Goal: Transaction & Acquisition: Book appointment/travel/reservation

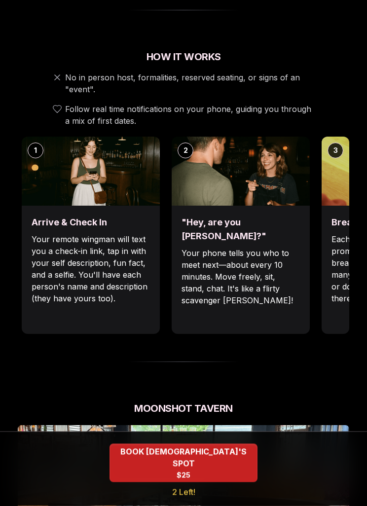
scroll to position [319, 0]
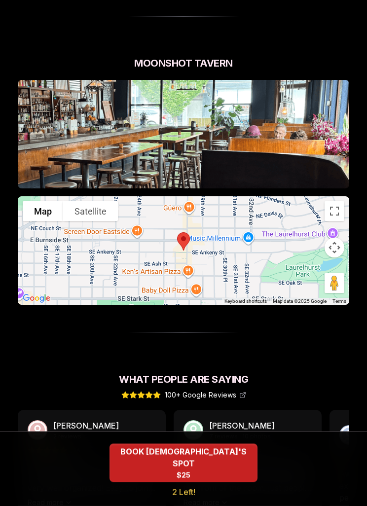
scroll to position [671, 0]
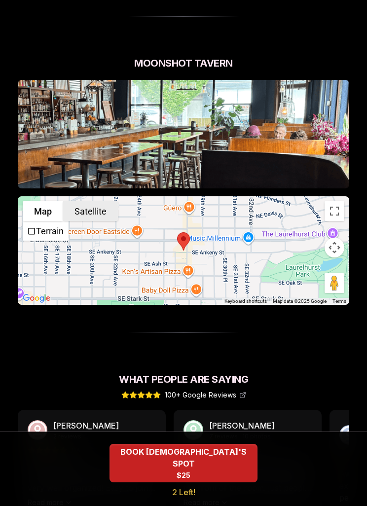
click at [89, 201] on button "Satellite" at bounding box center [90, 211] width 55 height 20
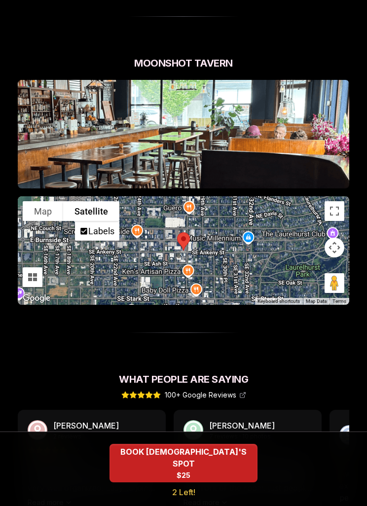
click at [42, 201] on button "Map" at bounding box center [43, 211] width 40 height 20
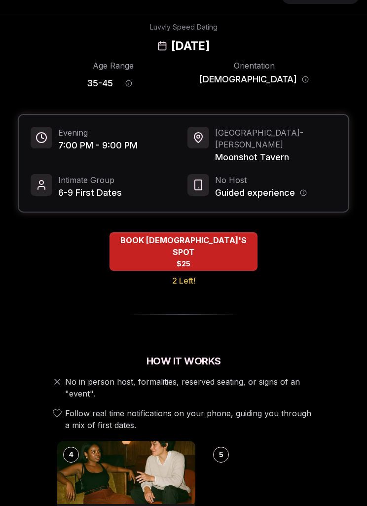
scroll to position [0, 0]
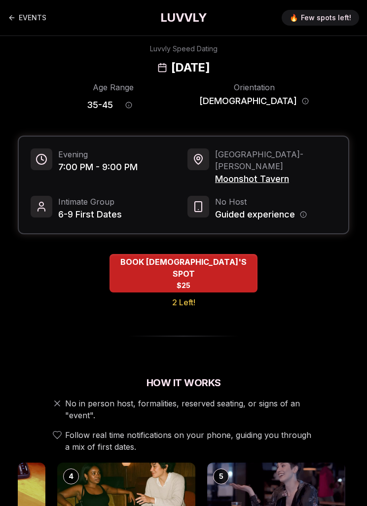
click at [20, 22] on link "EVENTS" at bounding box center [27, 18] width 38 height 20
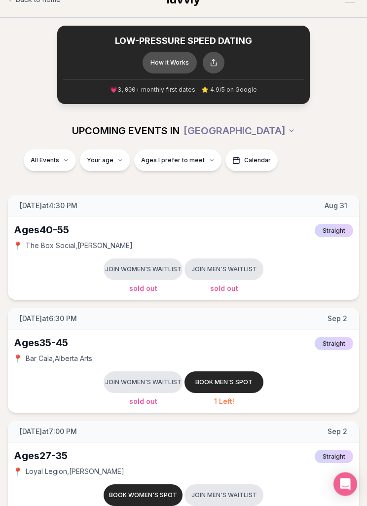
scroll to position [18, 0]
click at [195, 163] on span "Ages I prefer to meet" at bounding box center [173, 160] width 64 height 8
click at [207, 191] on div "Please enter your age first" at bounding box center [174, 187] width 87 height 18
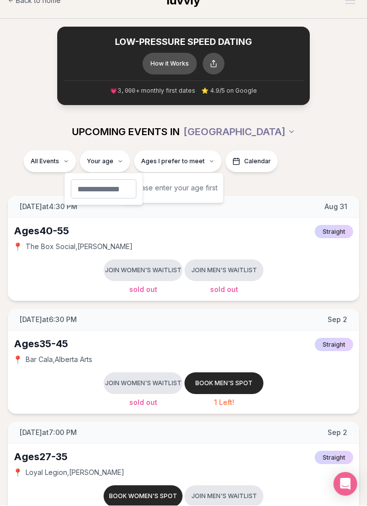
scroll to position [17, 0]
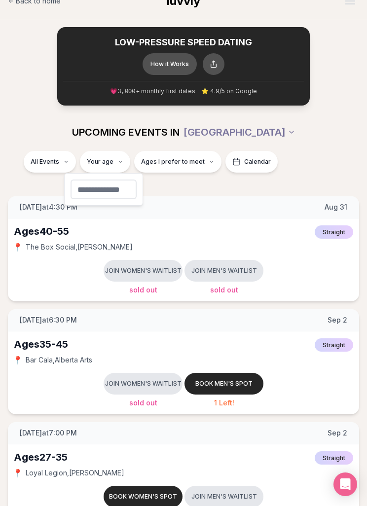
type input "**"
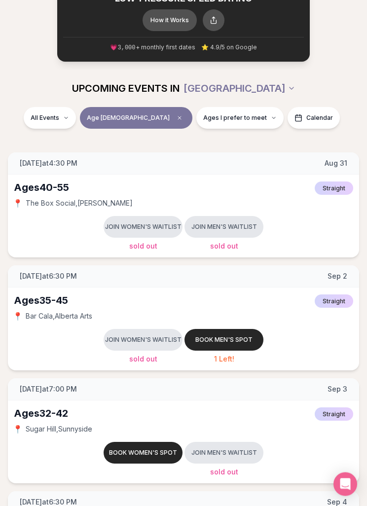
scroll to position [61, 0]
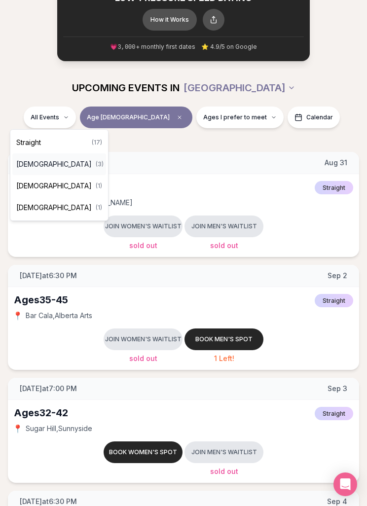
click at [41, 165] on span "[DEMOGRAPHIC_DATA]" at bounding box center [53, 164] width 75 height 10
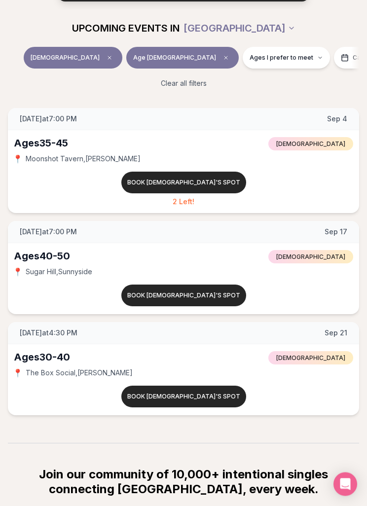
scroll to position [121, 0]
click at [45, 269] on span "Sugar Hill , [GEOGRAPHIC_DATA]" at bounding box center [59, 272] width 67 height 10
click at [43, 272] on span "Sugar Hill , [GEOGRAPHIC_DATA]" at bounding box center [59, 272] width 67 height 10
click at [286, 256] on div "Ages [DEMOGRAPHIC_DATA] [DEMOGRAPHIC_DATA]" at bounding box center [183, 256] width 339 height 14
click at [50, 235] on span "[DATE] at 7:00 PM" at bounding box center [48, 232] width 57 height 10
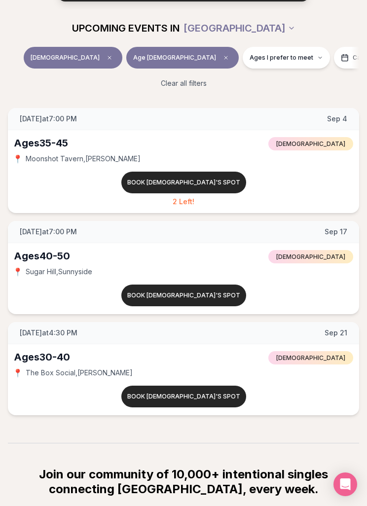
click at [50, 235] on span "[DATE] at 7:00 PM" at bounding box center [48, 232] width 57 height 10
click at [215, 299] on button "Book [DEMOGRAPHIC_DATA]'s spot" at bounding box center [183, 296] width 125 height 22
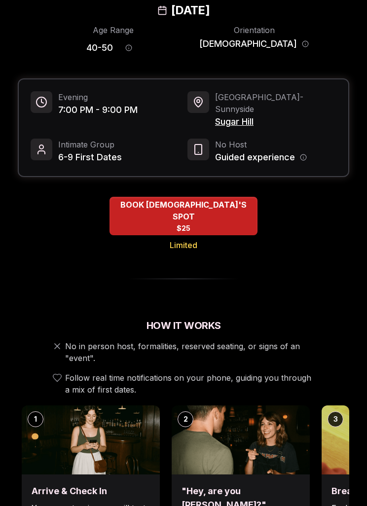
scroll to position [58, 0]
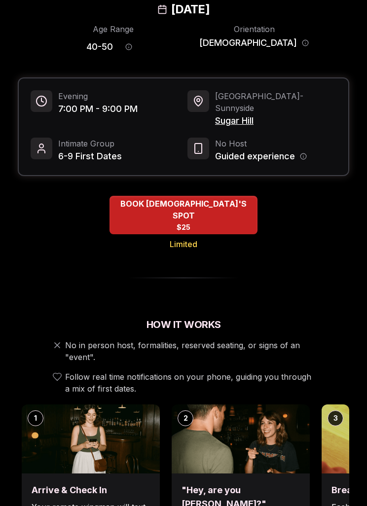
click at [244, 114] on span "Sugar Hill" at bounding box center [275, 121] width 121 height 14
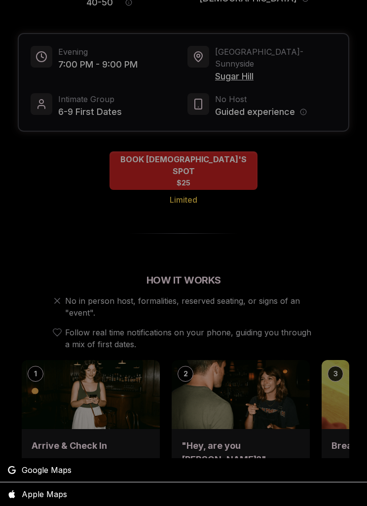
scroll to position [0, 0]
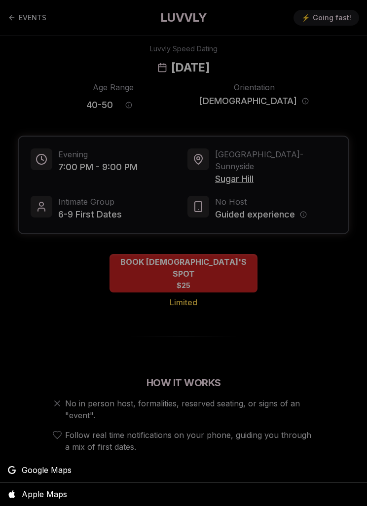
click at [34, 467] on span "Google Maps" at bounding box center [47, 470] width 50 height 12
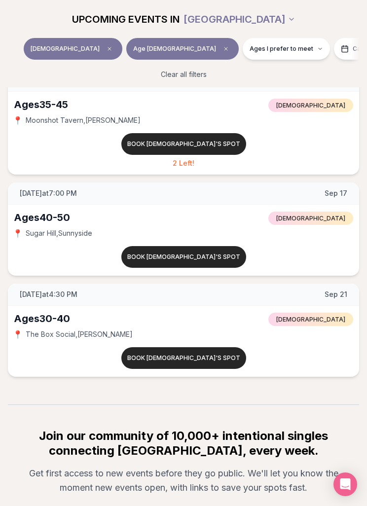
scroll to position [188, 0]
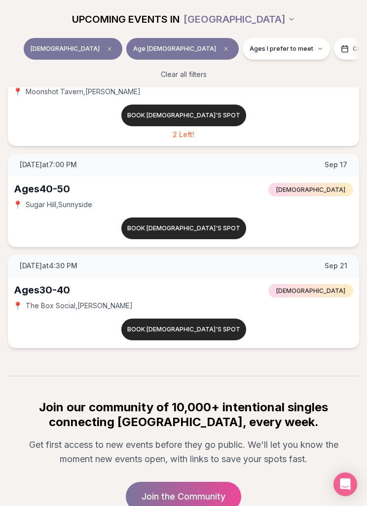
click at [51, 305] on span "The Box Social , [PERSON_NAME]" at bounding box center [79, 306] width 107 height 10
click at [209, 329] on button "Book [DEMOGRAPHIC_DATA]'s spot" at bounding box center [183, 330] width 125 height 22
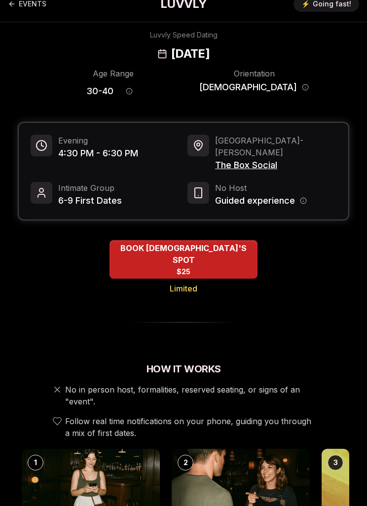
scroll to position [14, 0]
click at [264, 158] on span "The Box Social" at bounding box center [275, 165] width 121 height 14
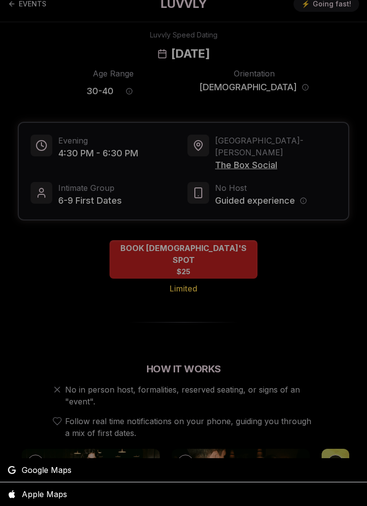
click at [36, 468] on span "Google Maps" at bounding box center [47, 470] width 50 height 12
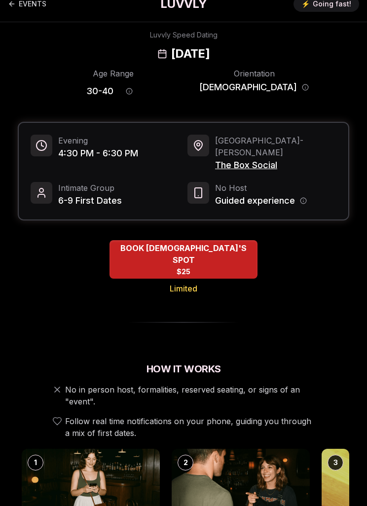
scroll to position [0, 0]
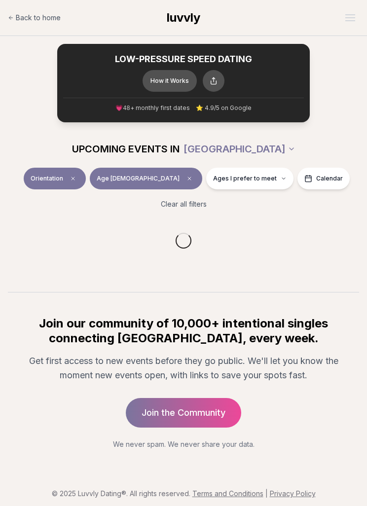
scroll to position [32, 0]
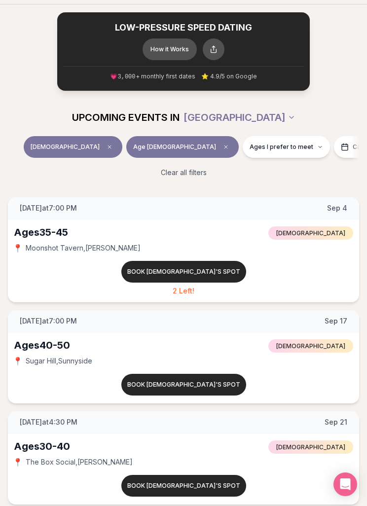
click at [288, 268] on div "Book [DEMOGRAPHIC_DATA]'s spot 2 Left!" at bounding box center [183, 279] width 339 height 36
click at [212, 273] on button "Book [DEMOGRAPHIC_DATA]'s spot" at bounding box center [183, 272] width 125 height 22
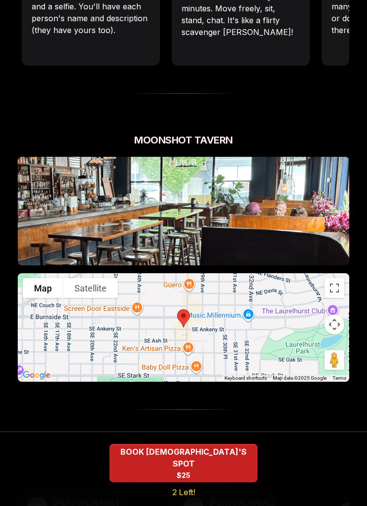
scroll to position [596, 0]
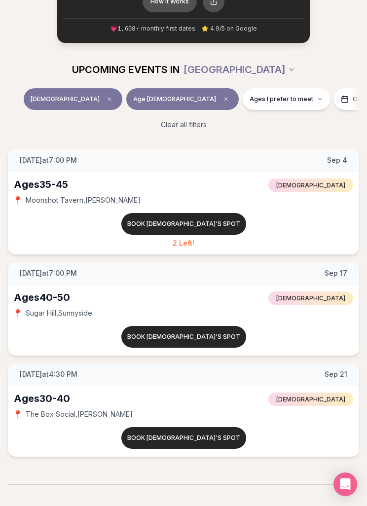
scroll to position [87, 0]
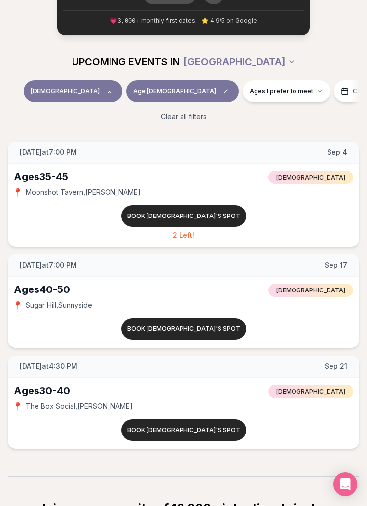
click at [208, 331] on button "Book [DEMOGRAPHIC_DATA]'s spot" at bounding box center [183, 329] width 125 height 22
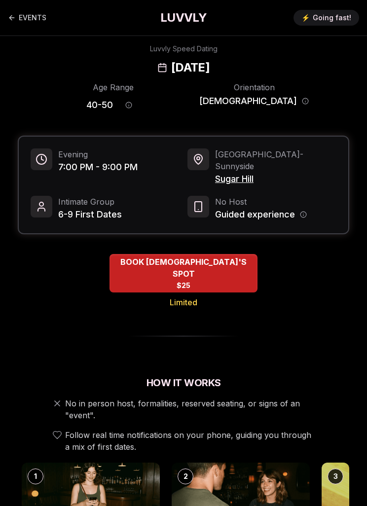
scroll to position [646, 0]
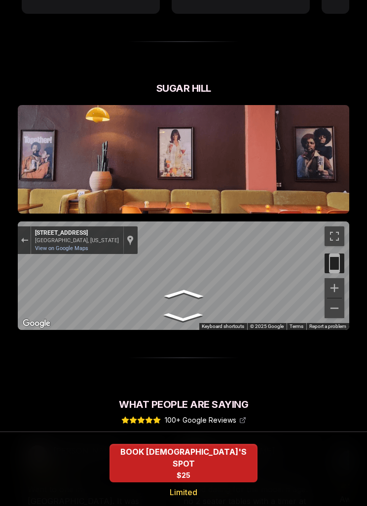
click at [59, 245] on link "View on Google Maps" at bounding box center [61, 248] width 53 height 6
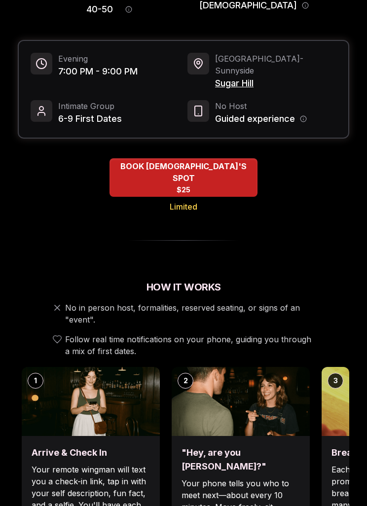
scroll to position [0, 0]
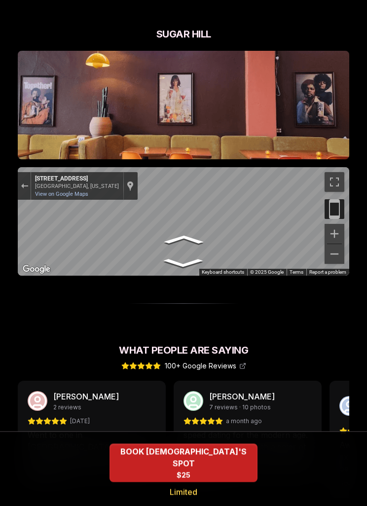
click at [336, 173] on button "Toggle fullscreen view" at bounding box center [334, 183] width 20 height 20
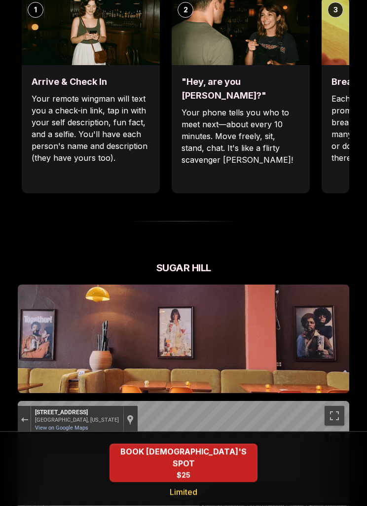
scroll to position [450, 0]
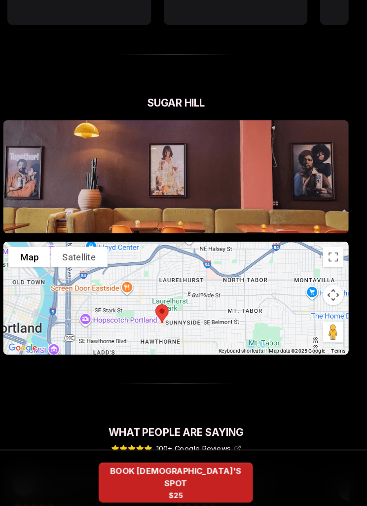
scroll to position [634, 0]
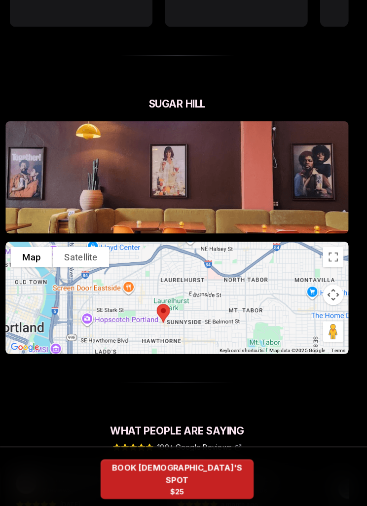
click at [327, 275] on button "Map camera controls" at bounding box center [334, 285] width 20 height 20
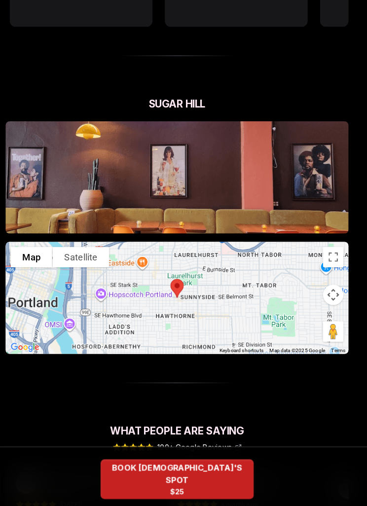
click at [324, 239] on button "Toggle fullscreen view" at bounding box center [334, 249] width 20 height 20
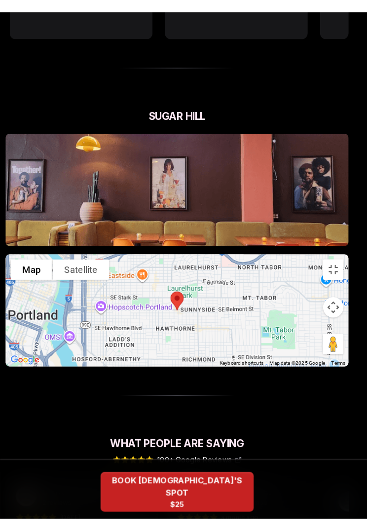
scroll to position [12, 0]
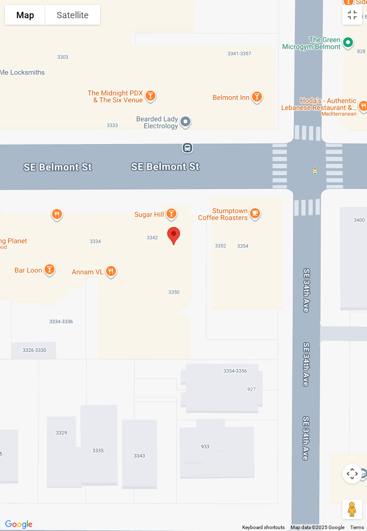
click at [84, 13] on button "Satellite" at bounding box center [72, 15] width 55 height 20
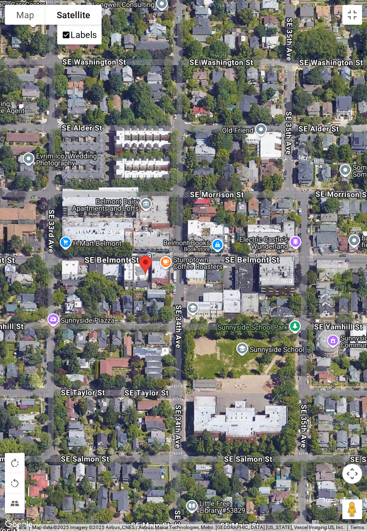
click at [65, 33] on span "Labels" at bounding box center [66, 35] width 9 height 9
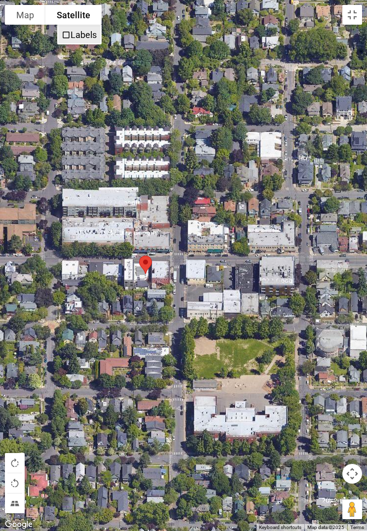
click at [65, 32] on span "Labels" at bounding box center [66, 35] width 9 height 9
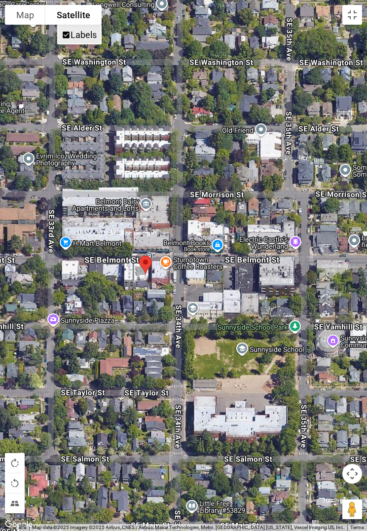
click at [66, 13] on button "Satellite" at bounding box center [73, 15] width 56 height 20
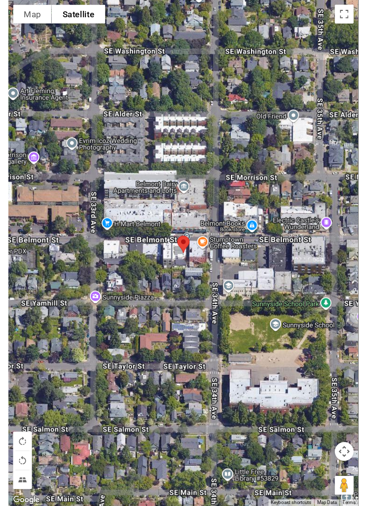
scroll to position [646, 0]
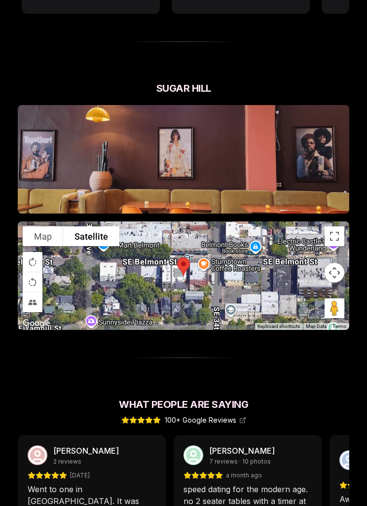
click at [41, 226] on button "Map" at bounding box center [43, 236] width 40 height 20
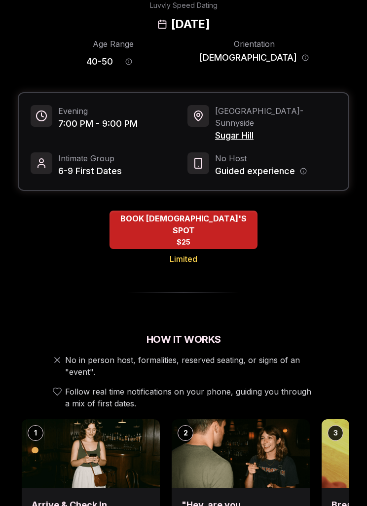
scroll to position [0, 0]
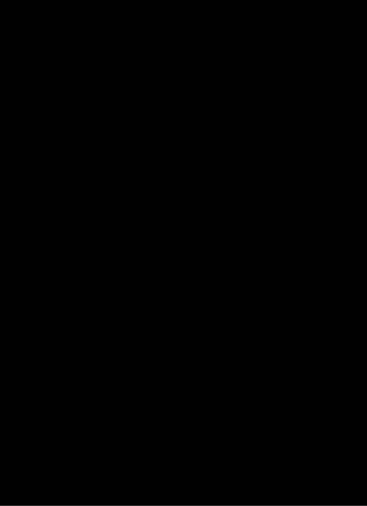
scroll to position [12, 0]
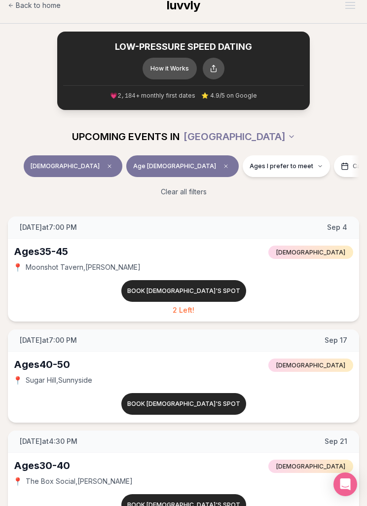
click at [217, 293] on button "Book [DEMOGRAPHIC_DATA]'s spot" at bounding box center [183, 291] width 125 height 22
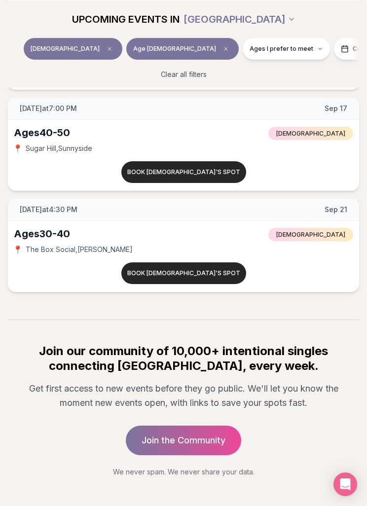
click at [212, 279] on button "Book [DEMOGRAPHIC_DATA]'s spot" at bounding box center [183, 273] width 125 height 22
